Goal: Task Accomplishment & Management: Manage account settings

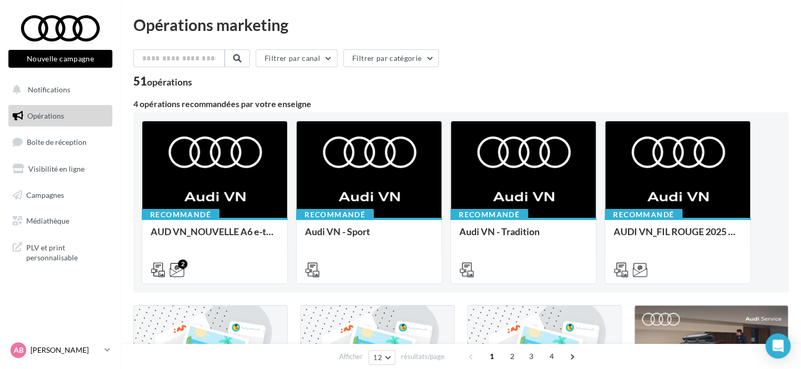
click at [94, 347] on p "[PERSON_NAME]" at bounding box center [65, 350] width 70 height 10
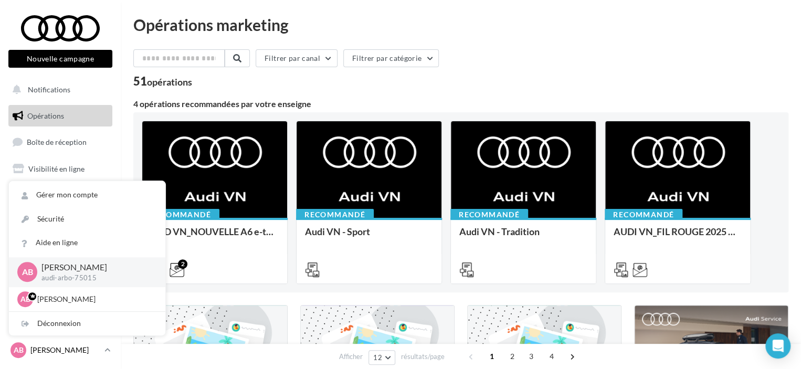
click at [94, 347] on p "[PERSON_NAME]" at bounding box center [65, 350] width 70 height 10
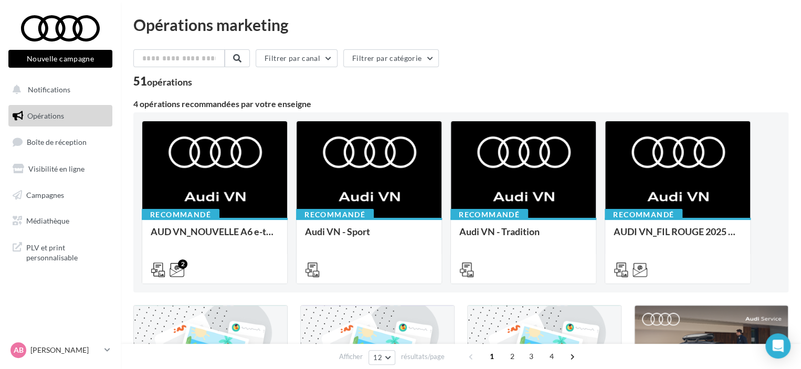
click at [54, 155] on ul "Opérations Boîte de réception Visibilité en ligne Campagnes Médiathèque" at bounding box center [60, 168] width 112 height 135
click at [54, 146] on span "Boîte de réception" at bounding box center [57, 141] width 60 height 9
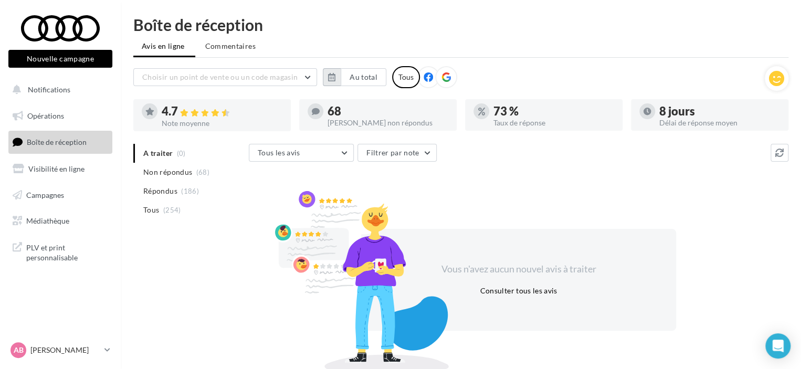
click at [328, 76] on icon "button" at bounding box center [331, 77] width 7 height 8
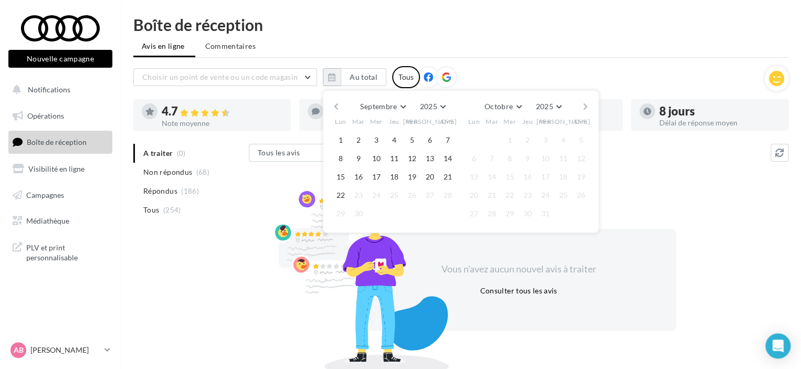
click at [339, 102] on button "button" at bounding box center [336, 106] width 9 height 15
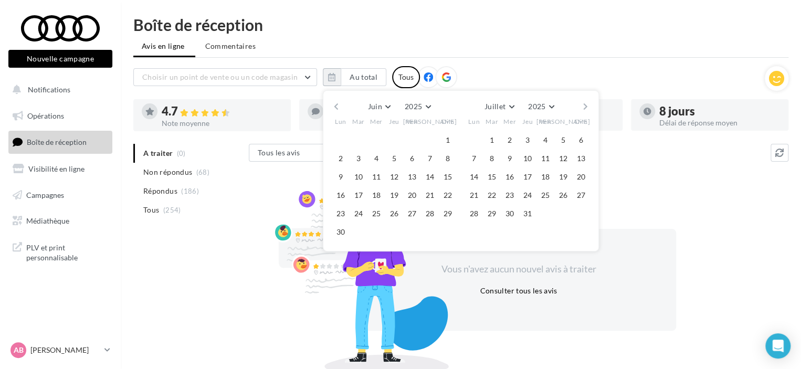
click at [339, 102] on button "button" at bounding box center [336, 106] width 9 height 15
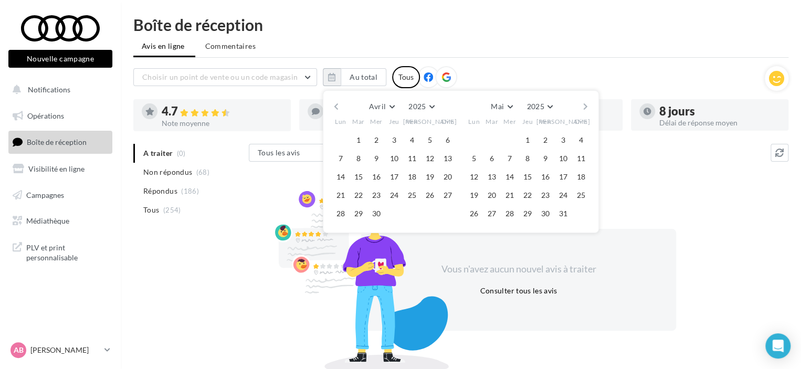
click at [339, 102] on button "button" at bounding box center [336, 106] width 9 height 15
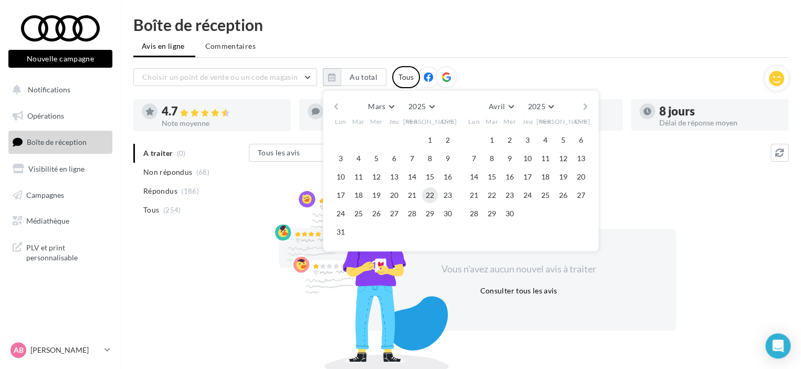
click at [432, 195] on button "22" at bounding box center [430, 195] width 16 height 16
click at [581, 109] on button "button" at bounding box center [585, 106] width 9 height 15
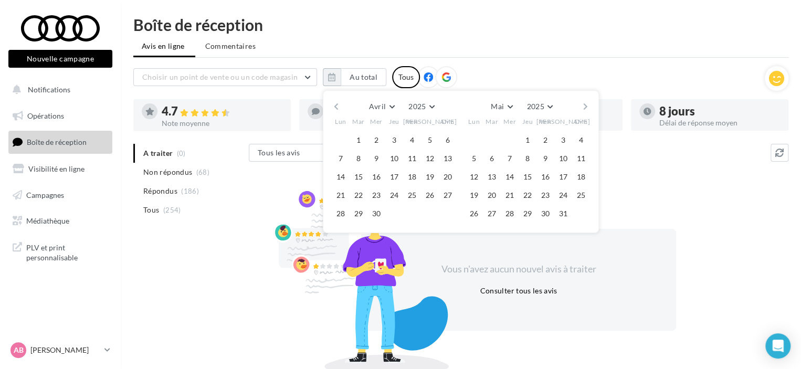
click at [581, 109] on button "button" at bounding box center [585, 106] width 9 height 15
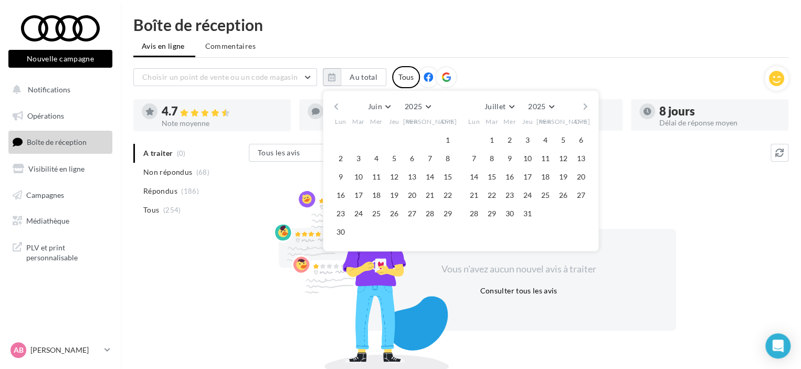
click at [581, 109] on button "button" at bounding box center [585, 106] width 9 height 15
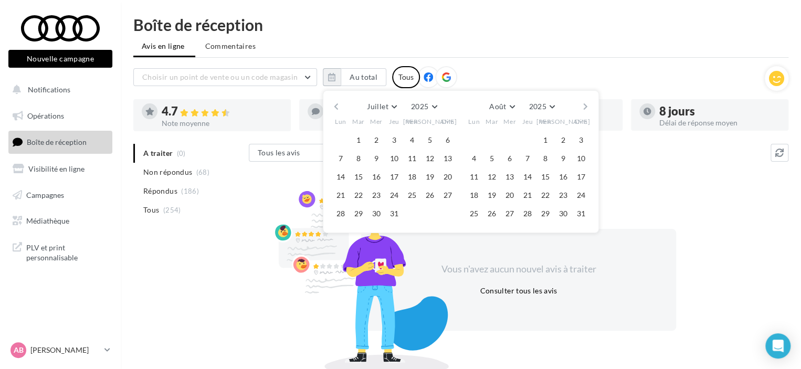
click at [581, 109] on button "button" at bounding box center [585, 106] width 9 height 15
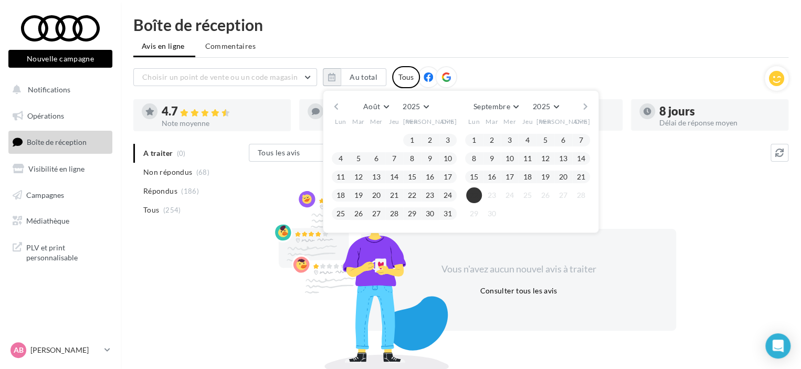
click at [477, 193] on button "22" at bounding box center [474, 195] width 16 height 16
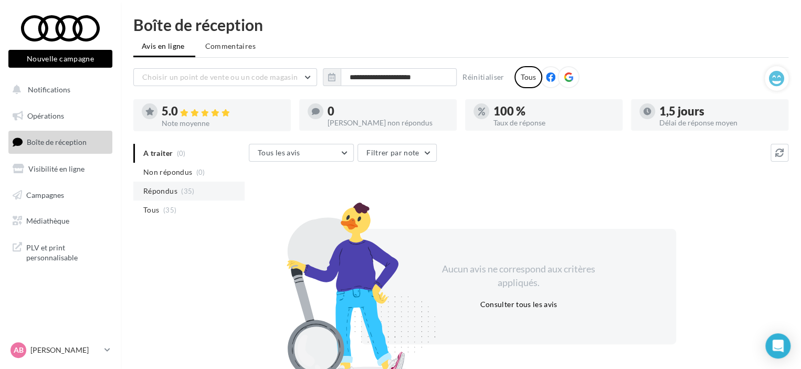
click at [193, 190] on span "(35)" at bounding box center [187, 191] width 13 height 8
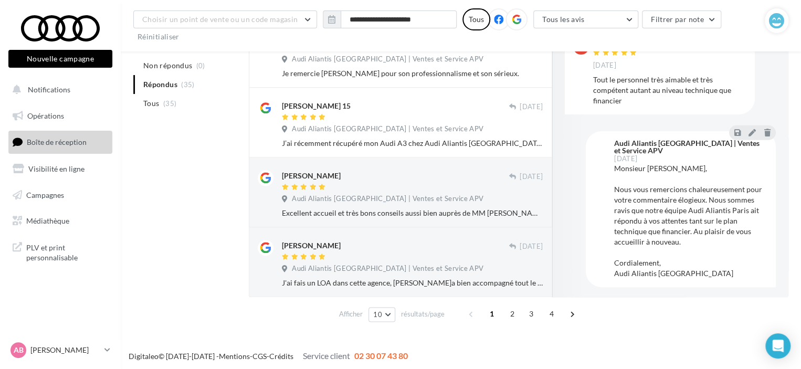
scroll to position [588, 0]
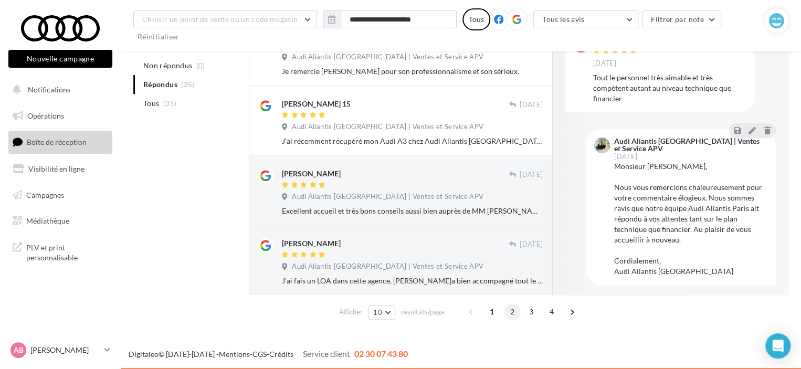
click at [508, 310] on span "2" at bounding box center [512, 311] width 17 height 17
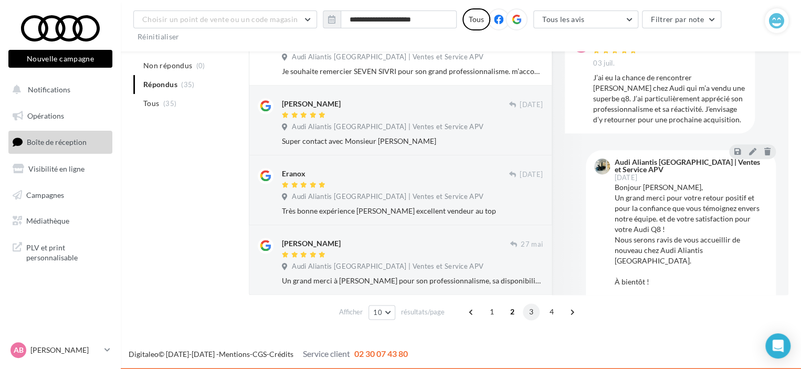
click at [530, 312] on span "3" at bounding box center [531, 311] width 17 height 17
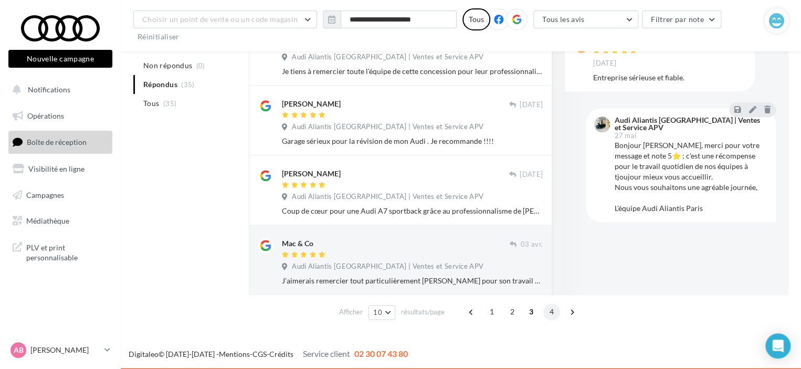
click at [544, 308] on span "4" at bounding box center [551, 311] width 17 height 17
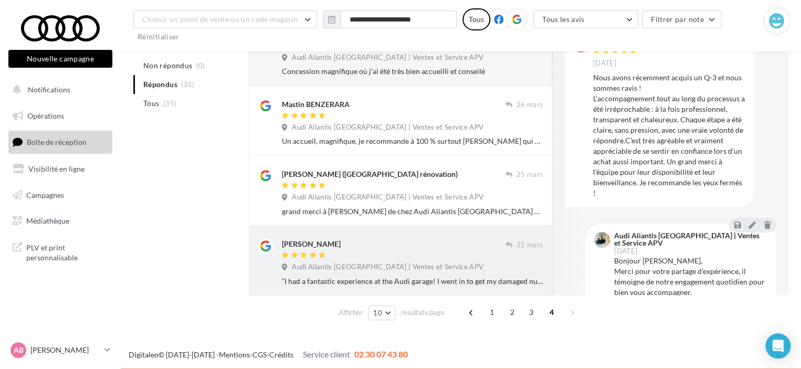
scroll to position [239, 0]
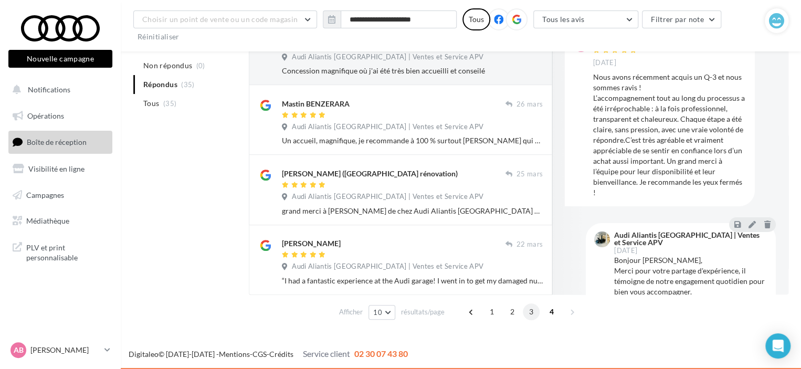
click at [528, 313] on span "3" at bounding box center [531, 311] width 17 height 17
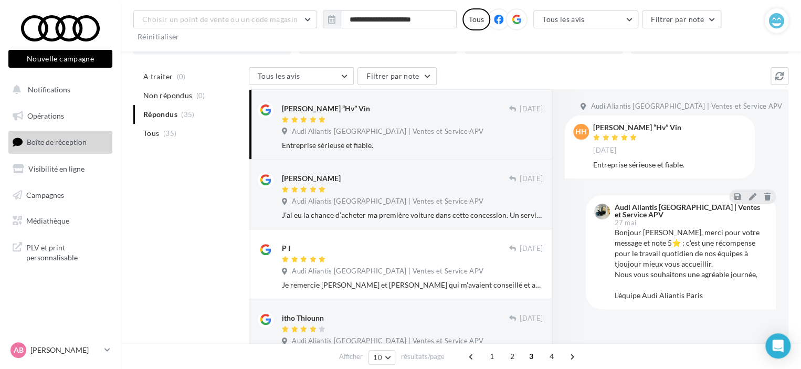
scroll to position [0, 0]
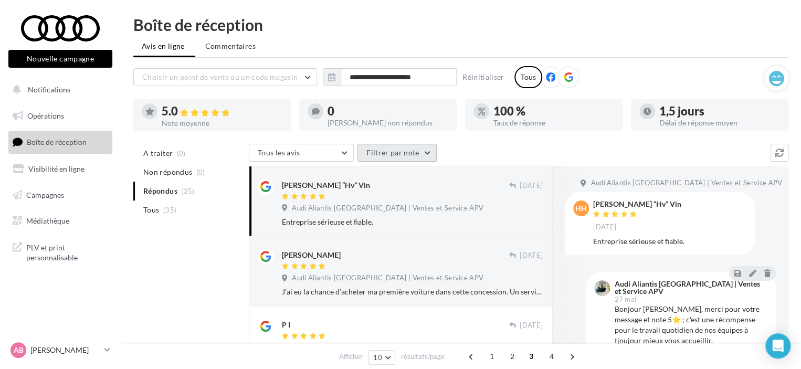
click at [392, 152] on button "Filtrer par note" at bounding box center [396, 153] width 79 height 18
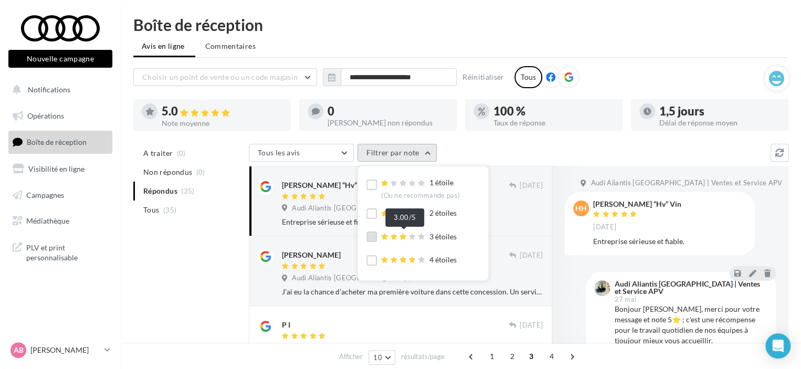
scroll to position [31, 0]
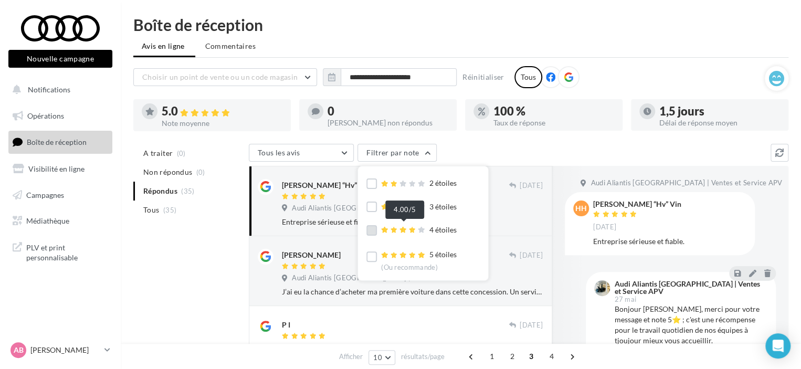
click at [402, 230] on icon at bounding box center [402, 230] width 7 height 6
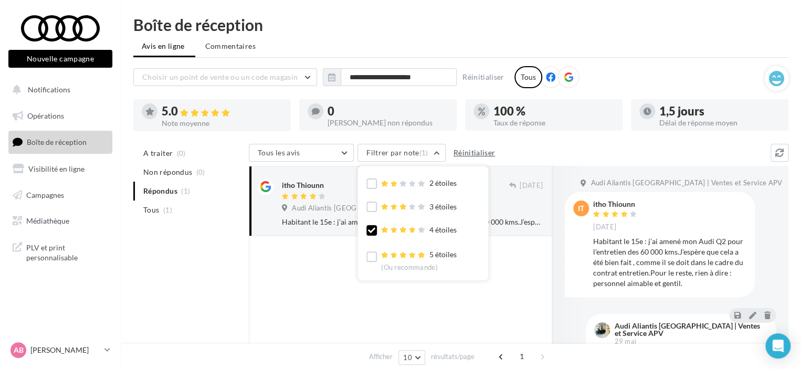
click at [459, 149] on button "Réinitialiser" at bounding box center [474, 152] width 50 height 13
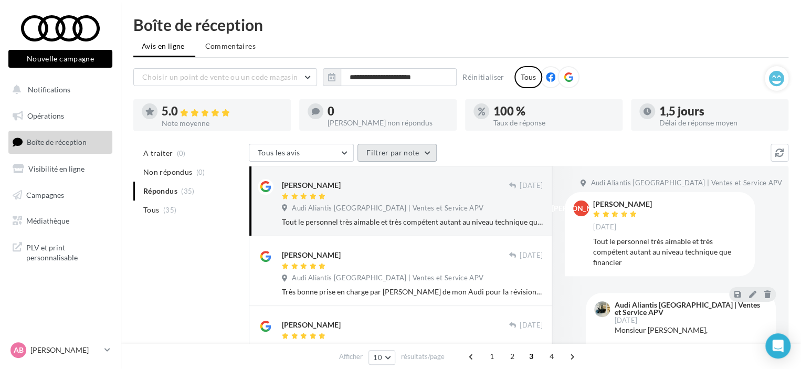
click at [409, 156] on button "Filtrer par note" at bounding box center [396, 153] width 79 height 18
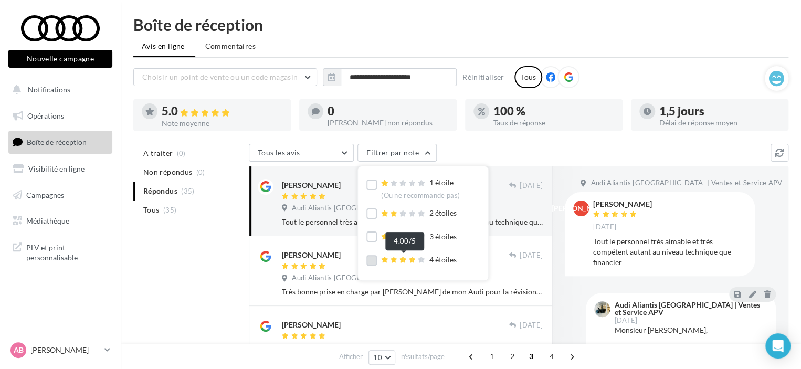
click at [420, 258] on icon at bounding box center [421, 260] width 7 height 6
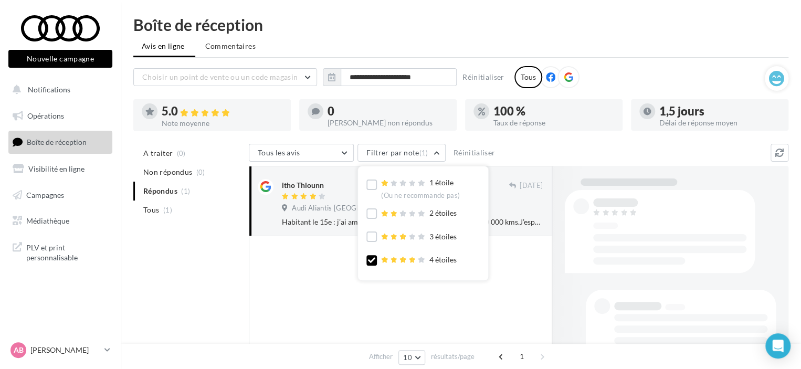
click at [547, 153] on div "Tous les avis Tous les avis Avis avec commentaire Avis sans commentaire Filtrer…" at bounding box center [510, 154] width 522 height 20
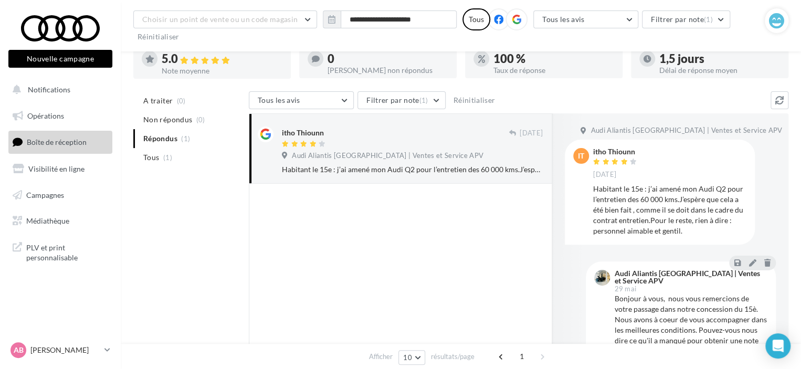
scroll to position [105, 0]
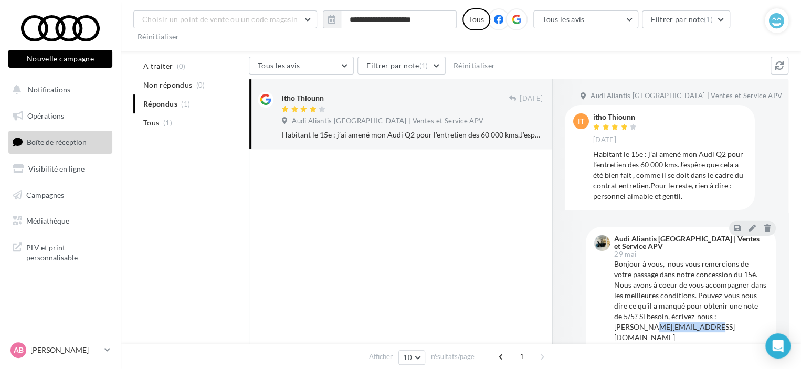
drag, startPoint x: 703, startPoint y: 318, endPoint x: 651, endPoint y: 320, distance: 52.5
click at [651, 320] on div "Bonjour à vous, nous vous remercions de votre passage dans notre concession du …" at bounding box center [690, 311] width 153 height 105
click at [689, 323] on div "Bonjour à vous, nous vous remercions de votre passage dans notre concession du …" at bounding box center [690, 311] width 153 height 105
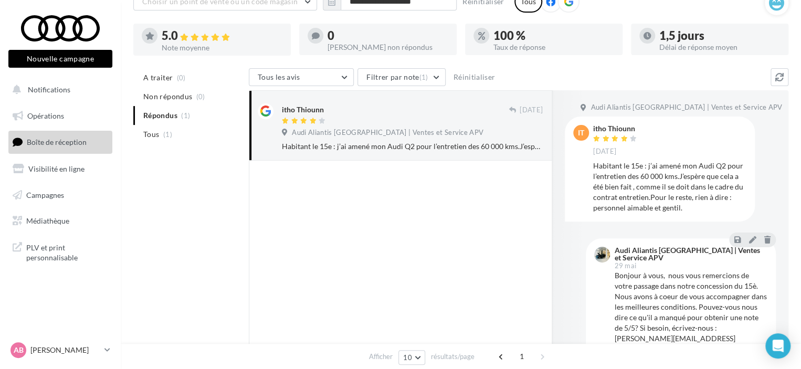
scroll to position [0, 0]
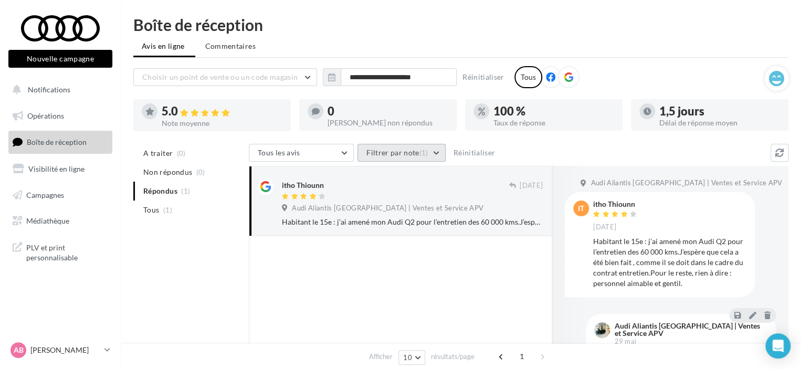
click at [392, 156] on button "Filtrer par note (1)" at bounding box center [401, 153] width 88 height 18
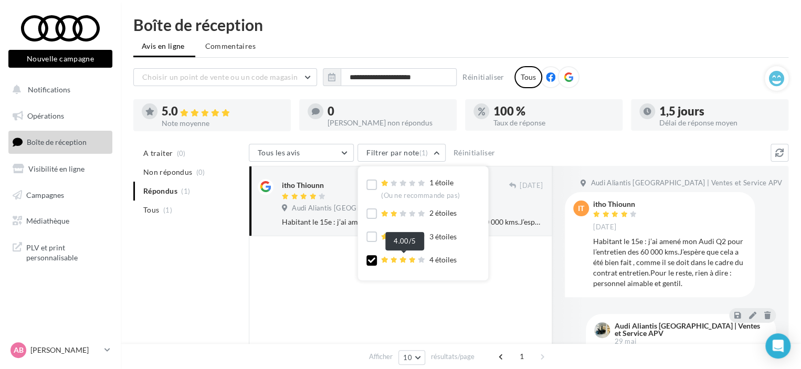
click at [411, 259] on icon at bounding box center [411, 260] width 7 height 6
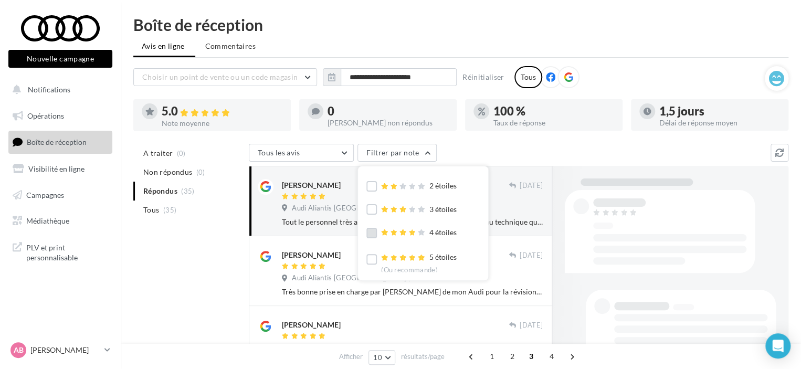
scroll to position [31, 0]
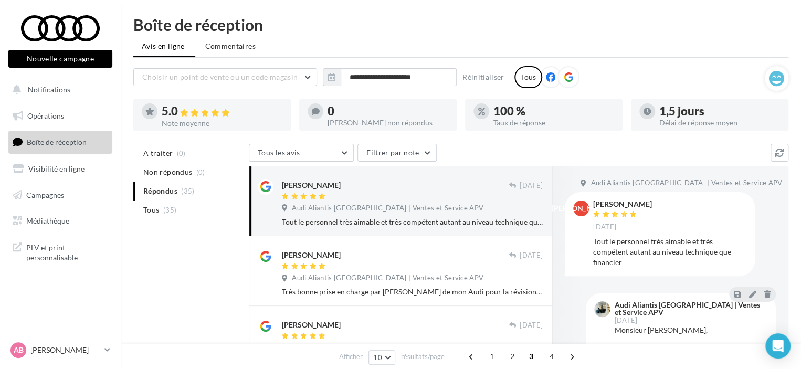
click at [188, 189] on ul "A traiter (0) Non répondus (0) Répondus (35) Tous (35)" at bounding box center [188, 182] width 111 height 76
click at [182, 191] on ul "A traiter (0) Non répondus (0) Répondus (35) Tous (35)" at bounding box center [188, 182] width 111 height 76
click at [42, 87] on span "Notifications" at bounding box center [49, 89] width 42 height 9
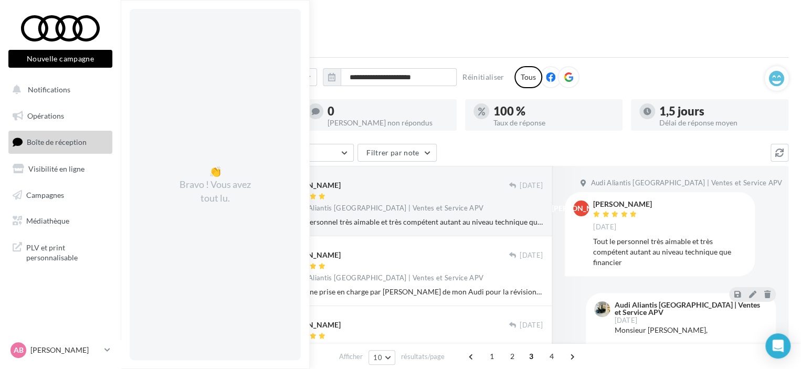
click at [70, 137] on link "Boîte de réception" at bounding box center [60, 142] width 108 height 23
